Goal: Transaction & Acquisition: Obtain resource

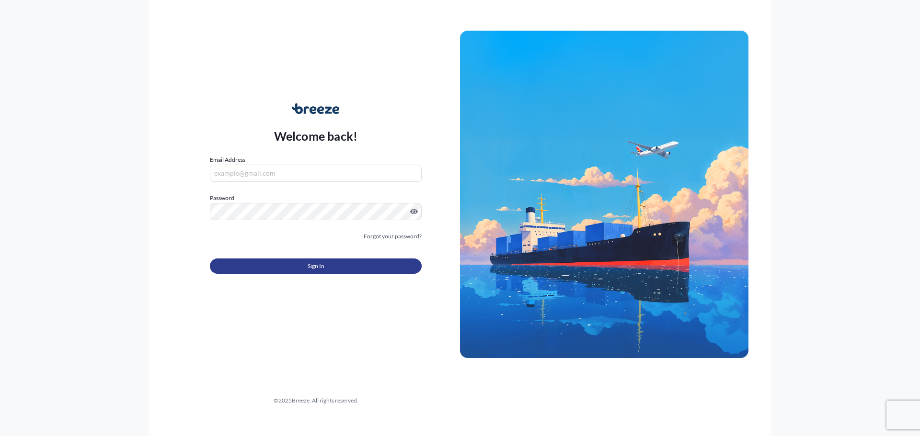
type input "[EMAIL_ADDRESS][DOMAIN_NAME]"
click at [321, 266] on span "Sign In" at bounding box center [316, 267] width 17 height 10
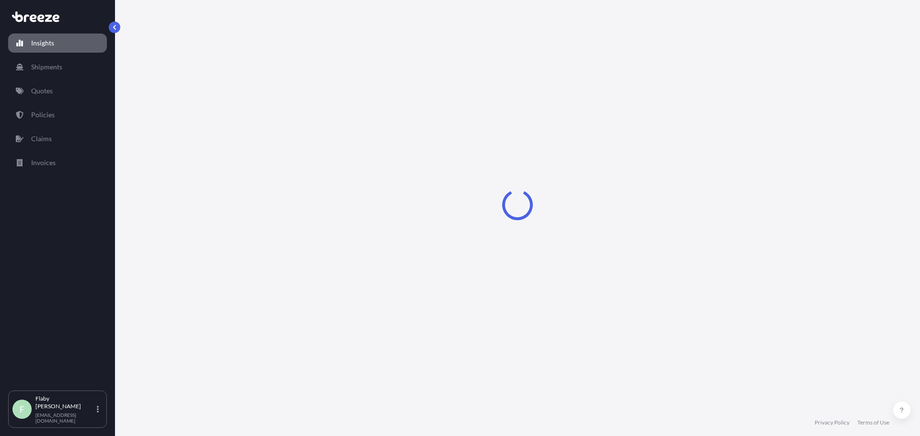
select select "2025"
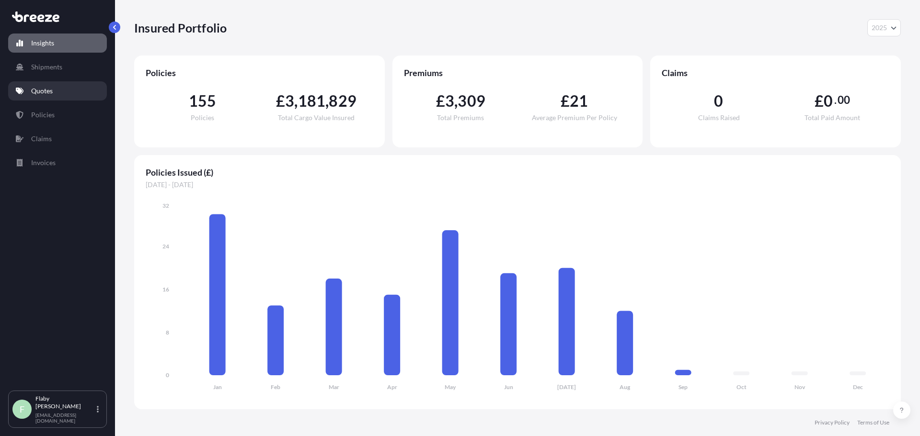
click at [59, 95] on link "Quotes" at bounding box center [57, 90] width 99 height 19
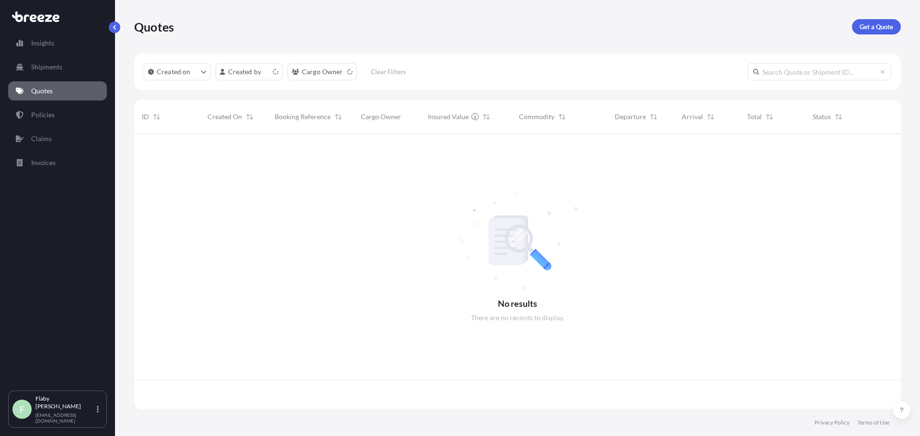
scroll to position [274, 759]
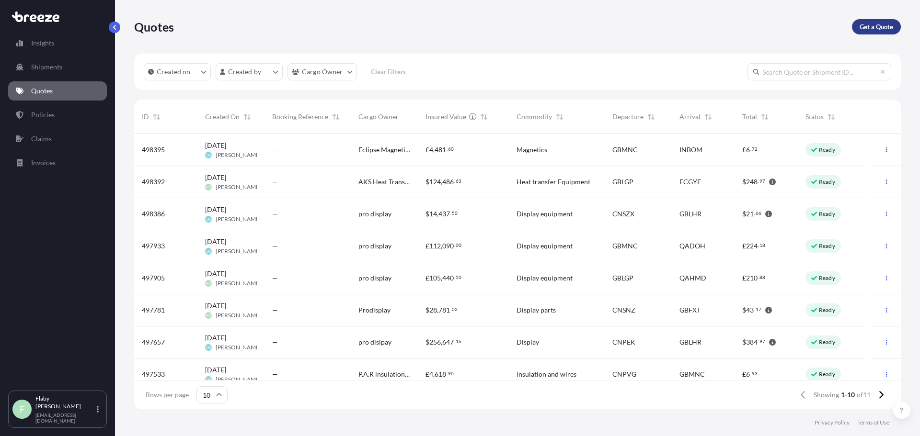
click at [885, 28] on p "Get a Quote" at bounding box center [876, 27] width 34 height 10
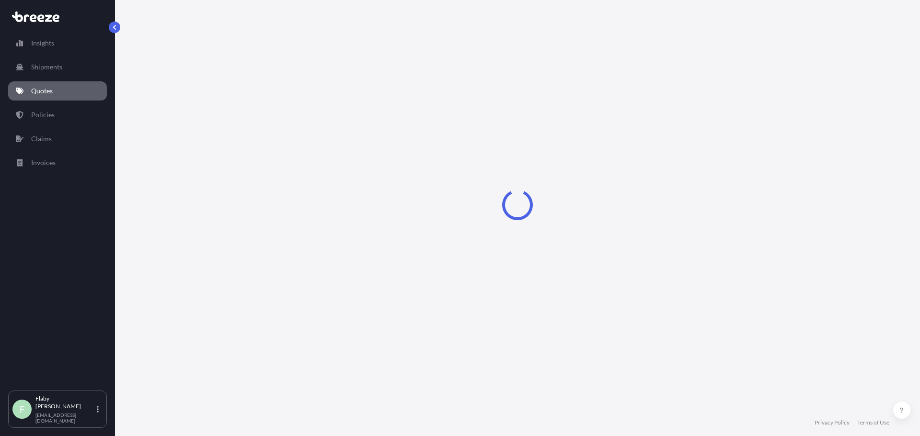
select select "Sea"
select select "1"
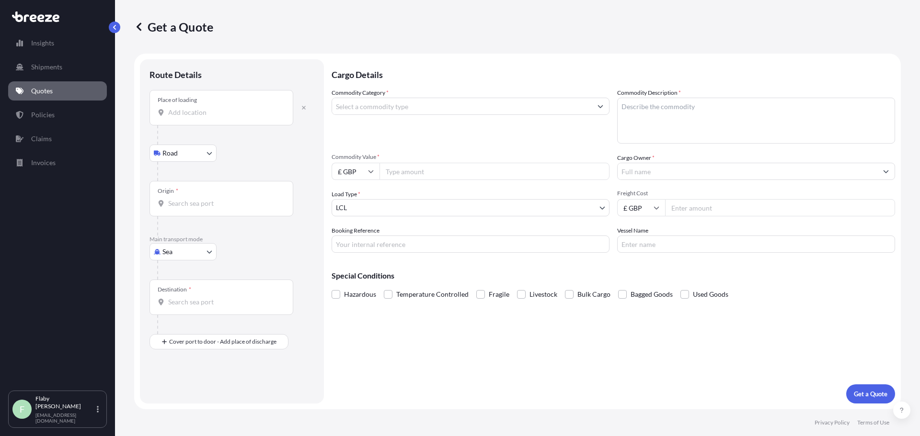
click at [206, 110] on input "Place of loading" at bounding box center [224, 113] width 113 height 10
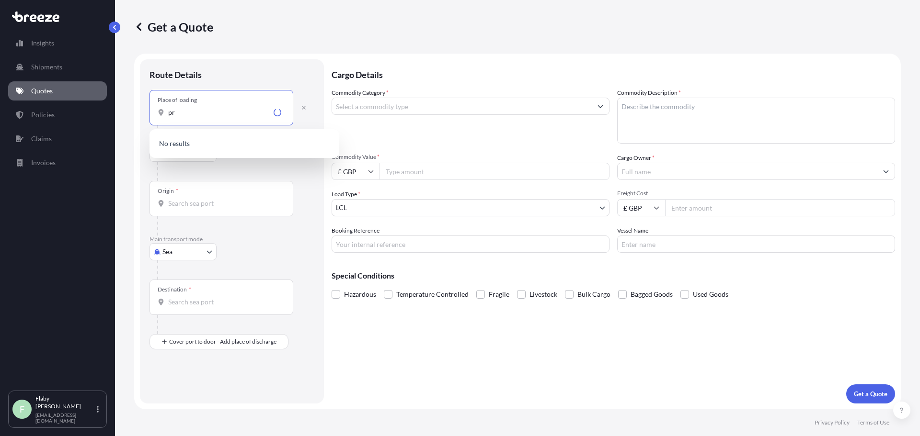
type input "p"
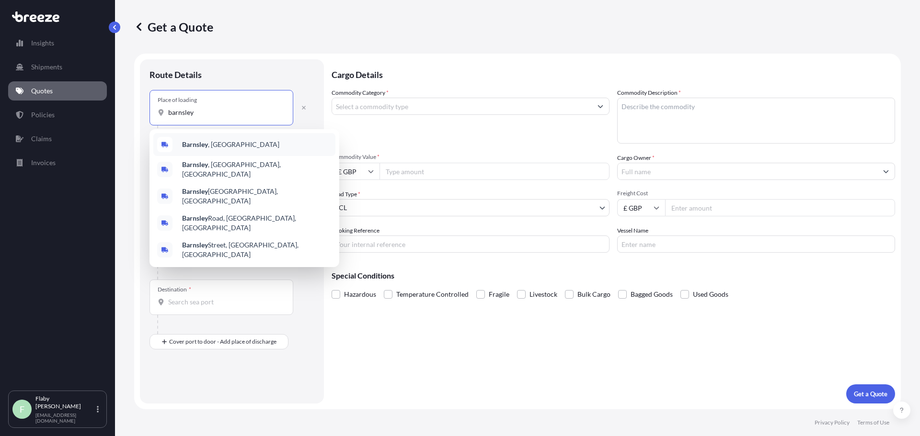
click at [216, 153] on div "Barnsley , [GEOGRAPHIC_DATA]" at bounding box center [244, 144] width 182 height 23
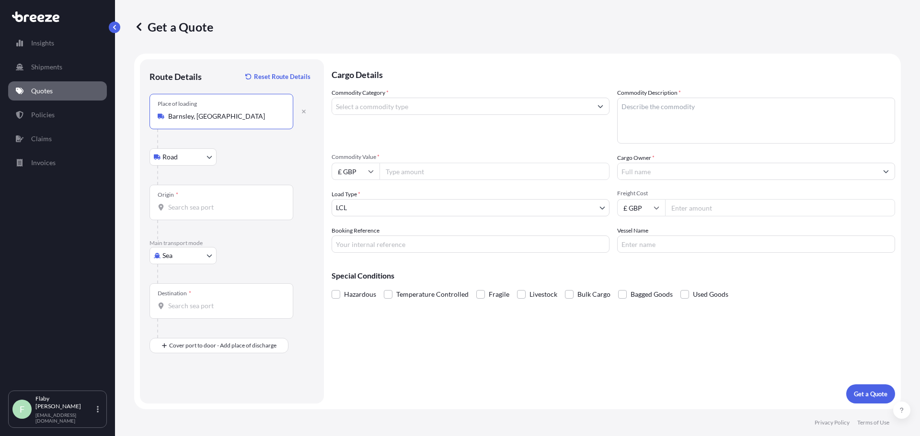
type input "Barnsley, [GEOGRAPHIC_DATA]"
click at [207, 231] on div at bounding box center [225, 229] width 136 height 19
click at [206, 209] on input "Origin *" at bounding box center [224, 208] width 113 height 10
click at [203, 234] on div "GBLGP - [GEOGRAPHIC_DATA], [GEOGRAPHIC_DATA]" at bounding box center [244, 241] width 182 height 27
type input "GBLGP - [GEOGRAPHIC_DATA], [GEOGRAPHIC_DATA]"
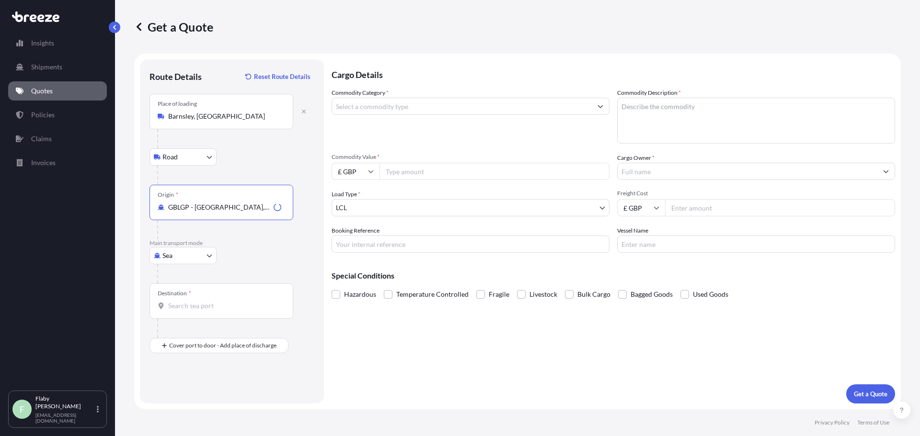
click at [194, 297] on div "Destination *" at bounding box center [221, 301] width 144 height 35
click at [194, 301] on input "Destination *" at bounding box center [224, 306] width 113 height 10
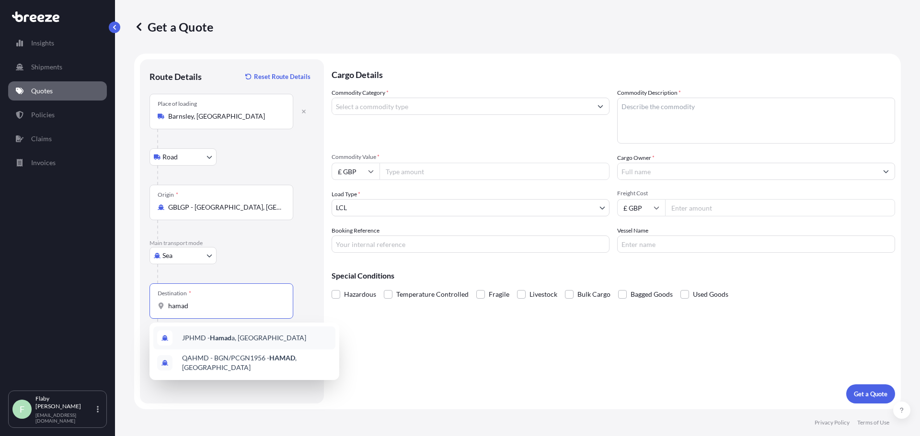
click at [176, 309] on input "hamad" at bounding box center [224, 306] width 113 height 10
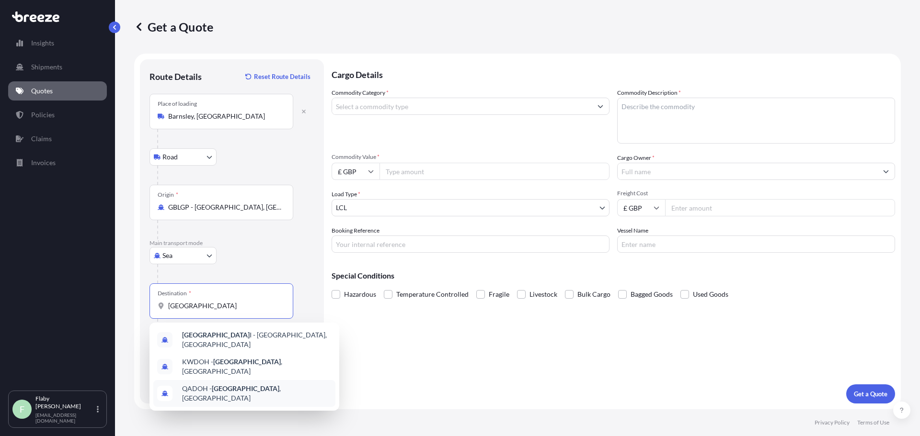
click at [252, 389] on div "QADOH - [GEOGRAPHIC_DATA] , [GEOGRAPHIC_DATA]" at bounding box center [244, 393] width 182 height 27
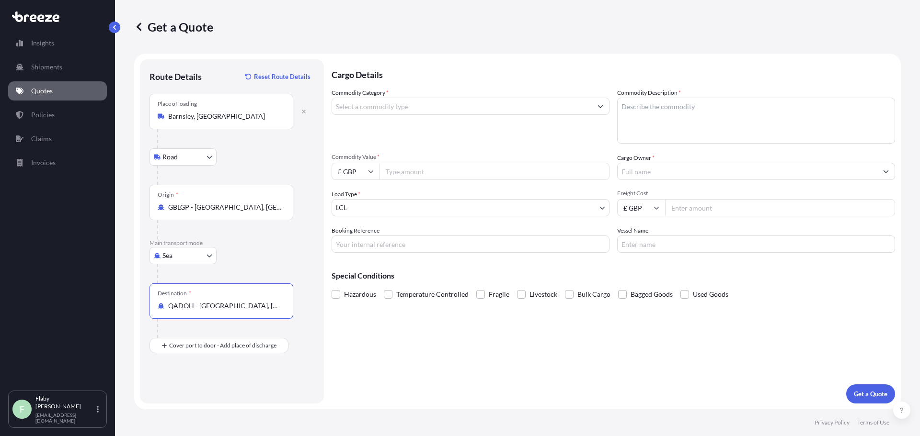
type input "QADOH - [GEOGRAPHIC_DATA], [GEOGRAPHIC_DATA]"
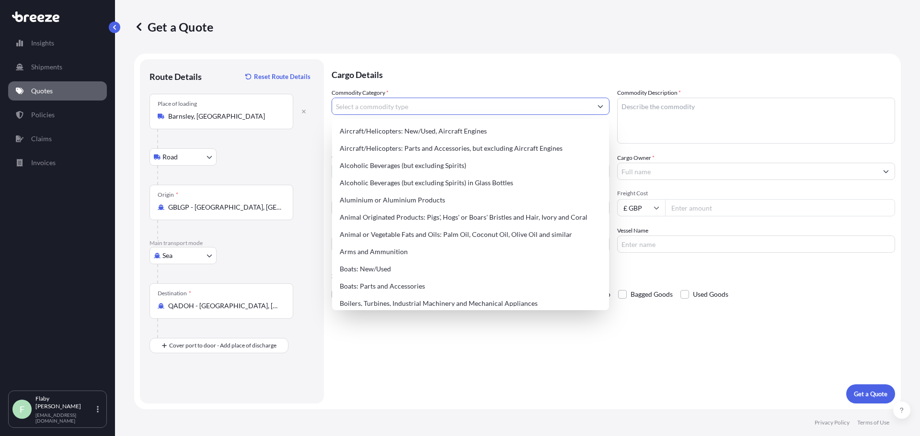
click at [404, 110] on input "Commodity Category *" at bounding box center [462, 106] width 260 height 17
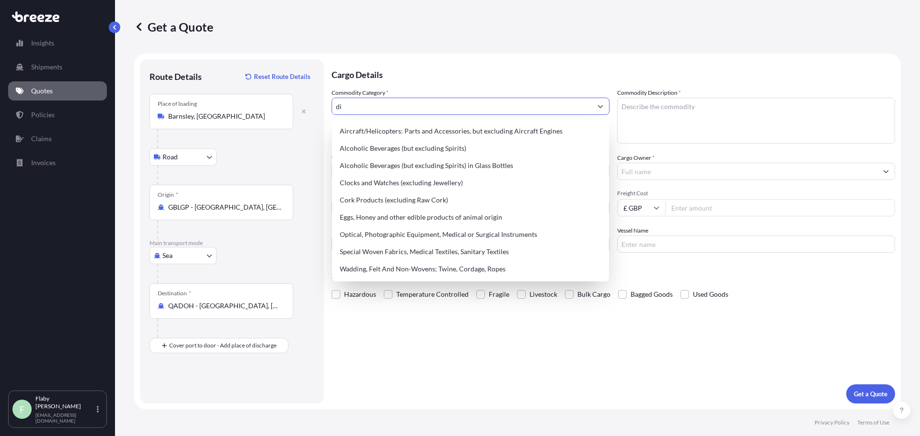
type input "d"
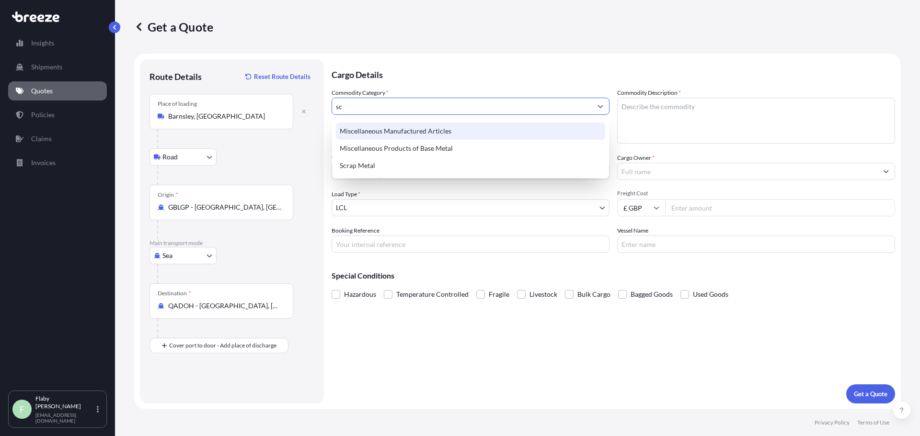
click at [411, 126] on div "Miscellaneous Manufactured Articles" at bounding box center [470, 131] width 269 height 17
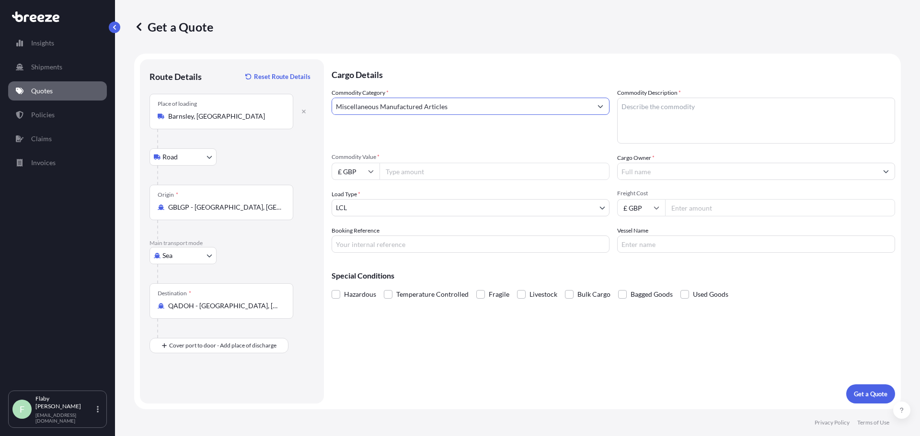
type input "Miscellaneous Manufactured Articles"
click at [750, 105] on textarea "Commodity Description *" at bounding box center [756, 121] width 278 height 46
click at [682, 135] on textarea "Display Equipment" at bounding box center [756, 121] width 278 height 46
type textarea "Display Equipment"
click at [405, 169] on input "Commodity Value *" at bounding box center [494, 171] width 230 height 17
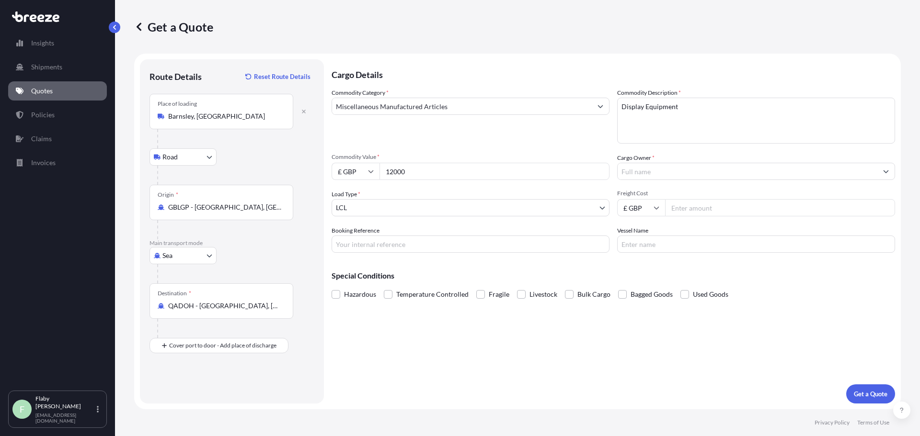
type input "12000"
click at [663, 171] on input "Cargo Owner *" at bounding box center [747, 171] width 260 height 17
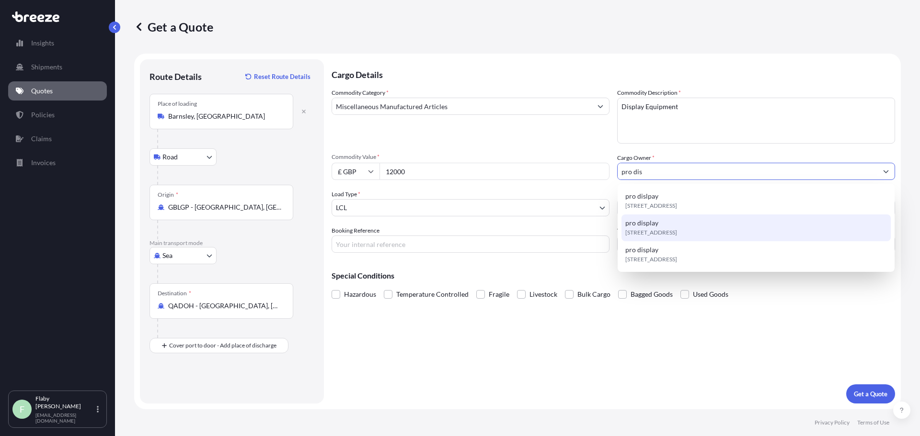
click at [673, 229] on span "[STREET_ADDRESS]" at bounding box center [651, 233] width 52 height 10
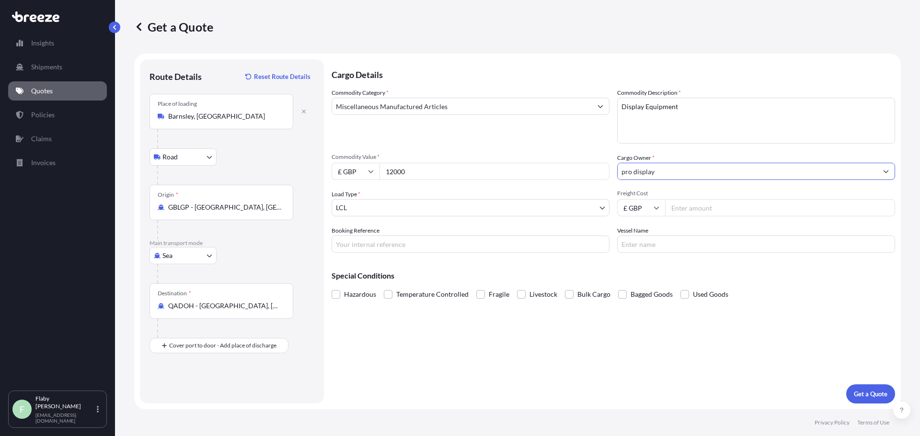
type input "pro display"
click at [726, 203] on input "Freight Cost" at bounding box center [780, 207] width 230 height 17
type input "415"
click at [873, 386] on div "Cargo Details Commodity Category * Miscellaneous Manufactured Articles Commodit…" at bounding box center [613, 231] width 563 height 344
click at [873, 388] on button "Get a Quote" at bounding box center [870, 394] width 49 height 19
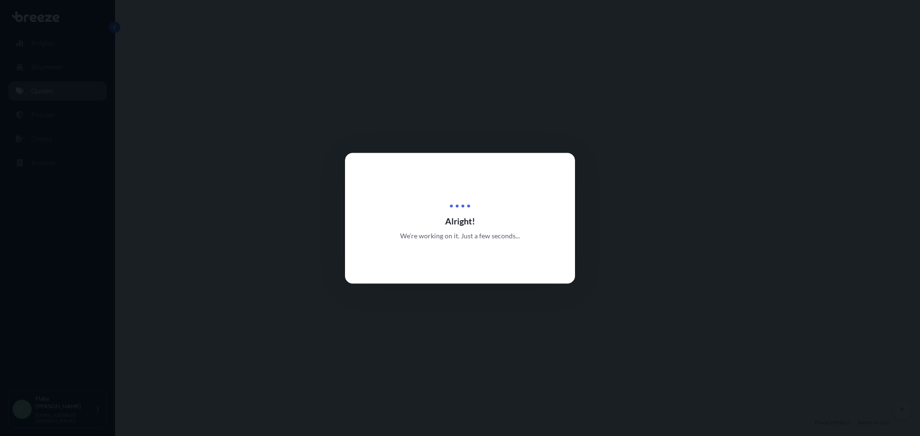
select select "Road"
select select "Sea"
select select "1"
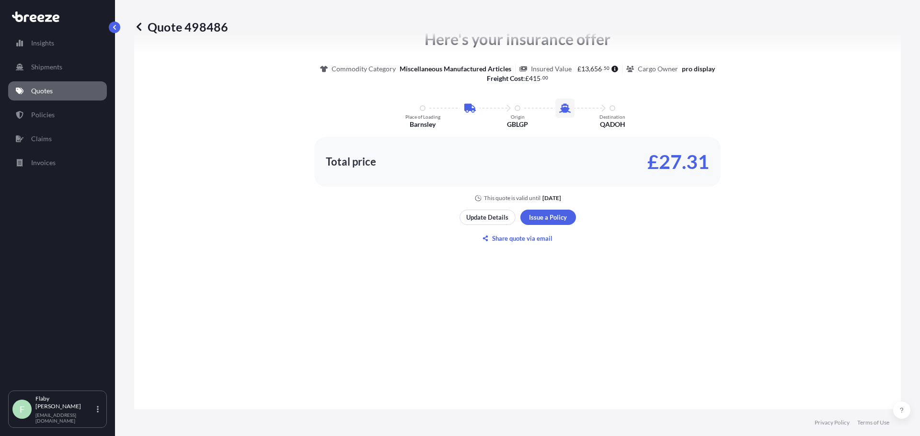
scroll to position [518, 0]
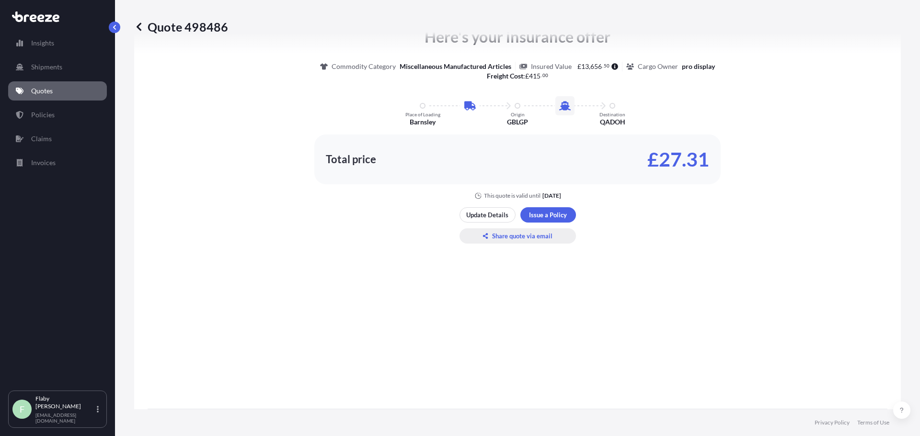
click at [520, 231] on p "Share quote via email" at bounding box center [522, 236] width 60 height 10
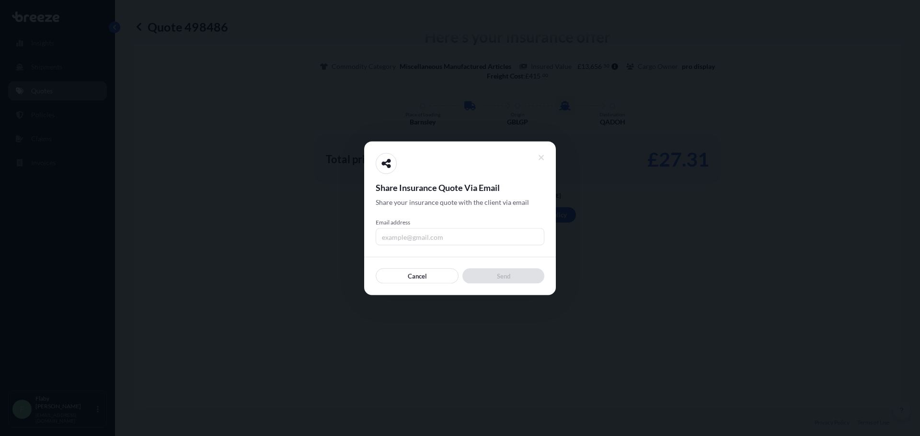
click at [475, 241] on input "Email address" at bounding box center [460, 236] width 169 height 17
type input "flaby@-[URL]"
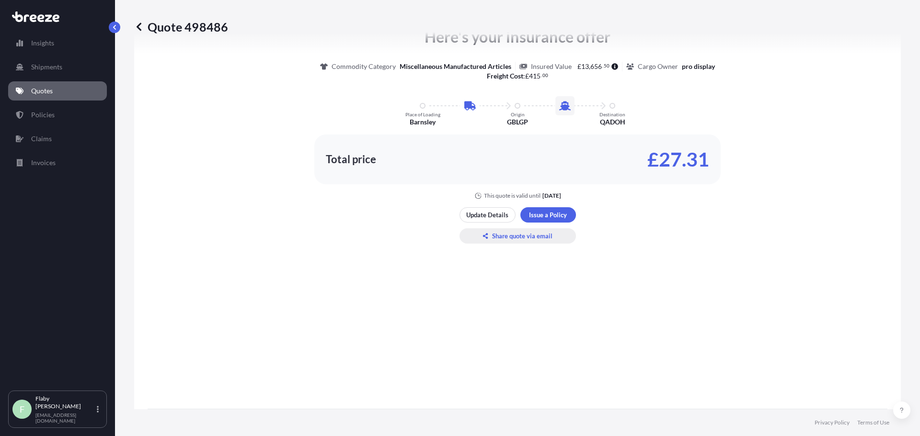
click at [492, 234] on p "Share quote via email" at bounding box center [522, 236] width 60 height 10
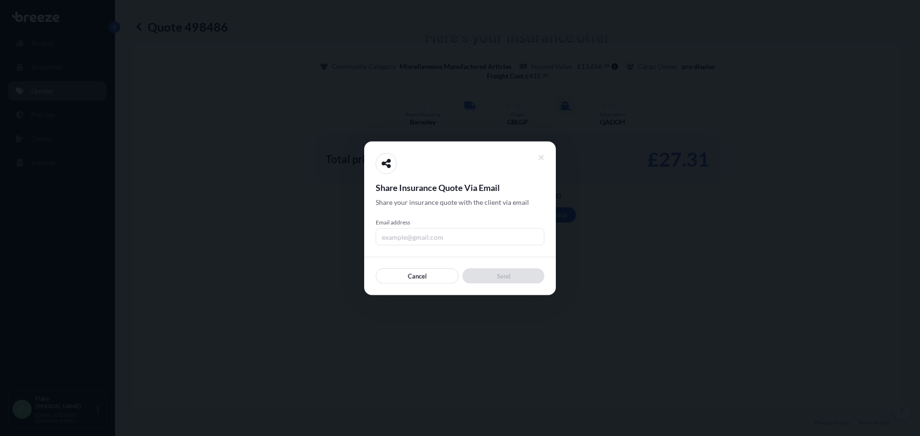
click at [430, 234] on input "Email address" at bounding box center [460, 236] width 169 height 17
type input "[EMAIL_ADDRESS][DOMAIN_NAME]"
